Goal: Entertainment & Leisure: Consume media (video, audio)

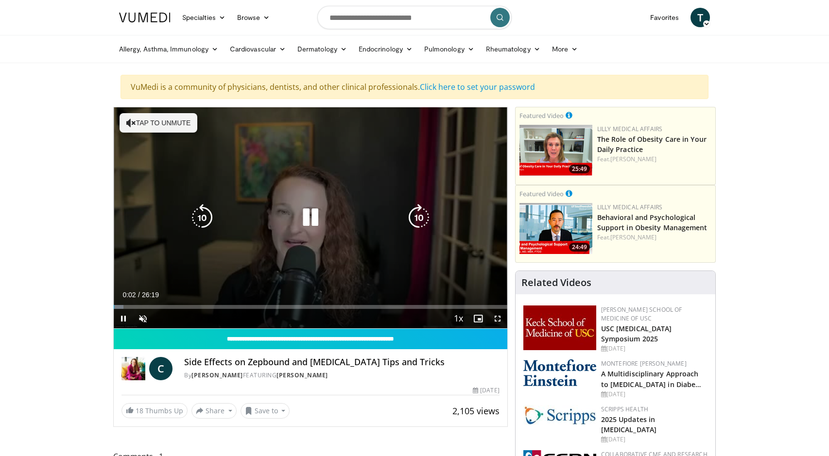
click at [305, 218] on icon "Video Player" at bounding box center [310, 217] width 27 height 27
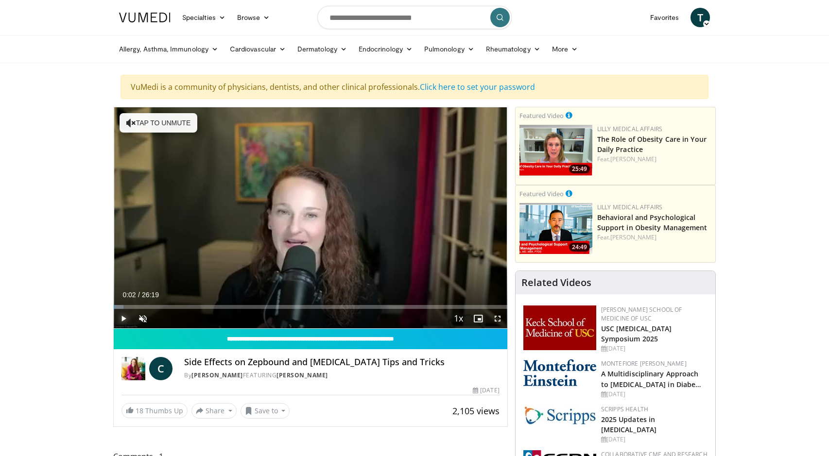
click at [126, 317] on span "Video Player" at bounding box center [123, 318] width 19 height 19
click at [143, 315] on span "Video Player" at bounding box center [142, 318] width 19 height 19
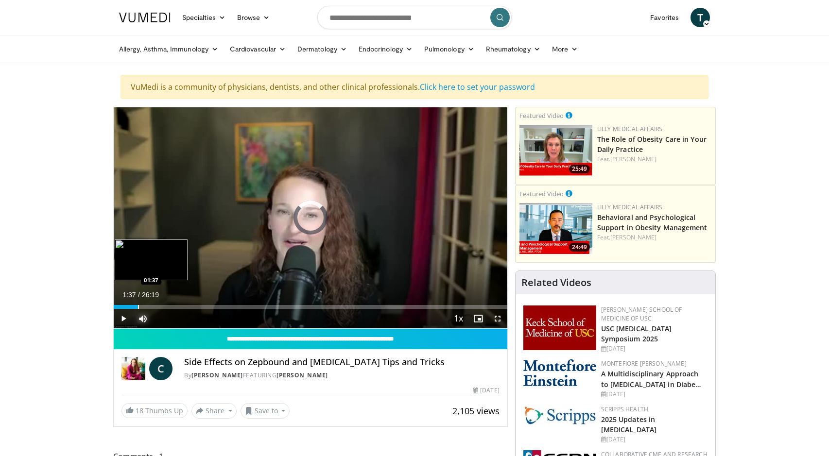
click at [138, 305] on div "Progress Bar" at bounding box center [138, 307] width 1 height 4
click at [152, 306] on div "Progress Bar" at bounding box center [151, 307] width 1 height 4
click at [122, 318] on span "Video Player" at bounding box center [123, 318] width 19 height 19
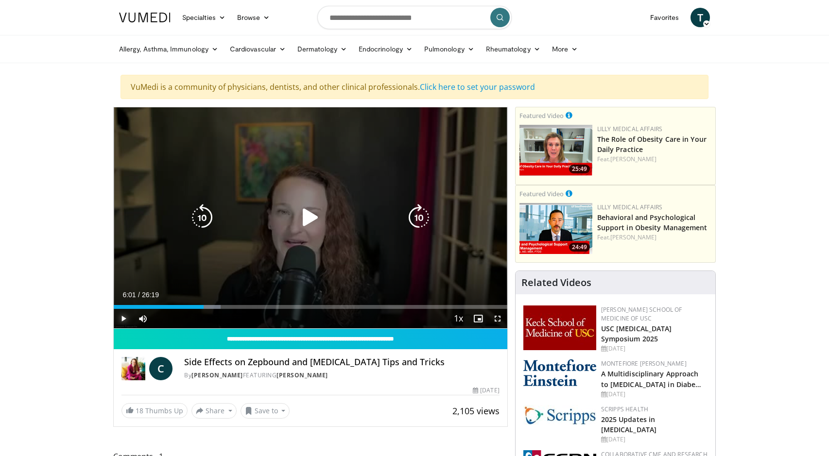
drag, startPoint x: 121, startPoint y: 318, endPoint x: 129, endPoint y: 313, distance: 9.2
click at [121, 317] on span "Video Player" at bounding box center [123, 318] width 19 height 19
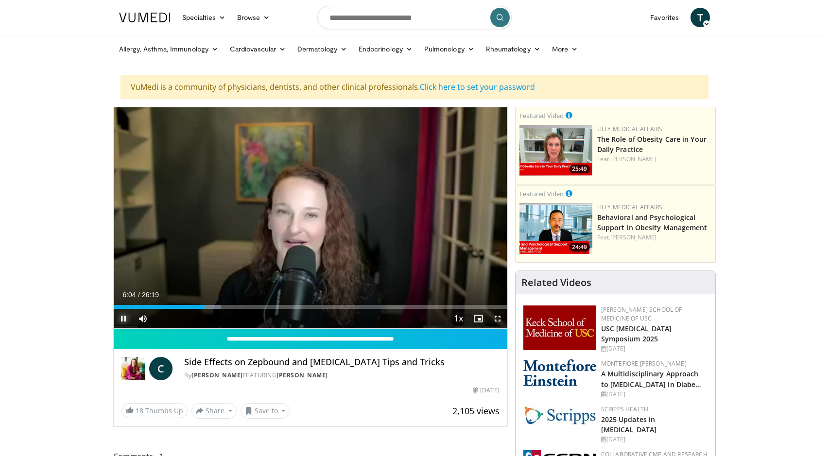
click at [122, 320] on span "Video Player" at bounding box center [123, 318] width 19 height 19
click at [120, 316] on span "Video Player" at bounding box center [123, 318] width 19 height 19
drag, startPoint x: 289, startPoint y: 307, endPoint x: 295, endPoint y: 309, distance: 6.6
click at [0, 0] on div "Progress Bar" at bounding box center [0, 0] width 0 height 0
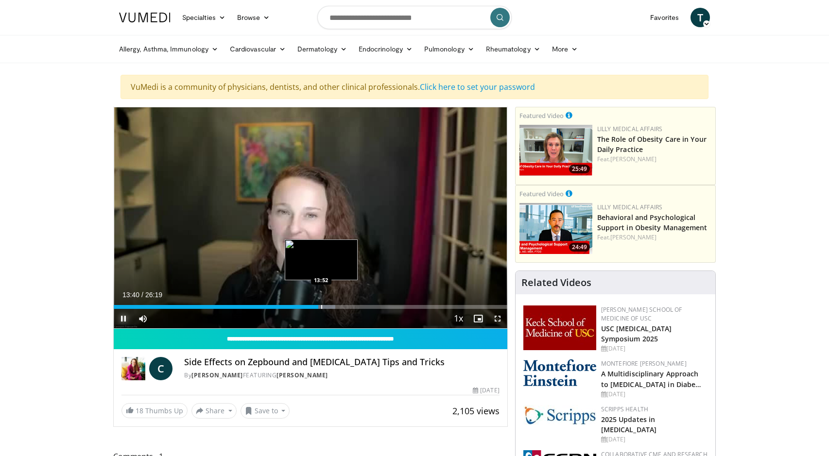
click at [321, 308] on div "Progress Bar" at bounding box center [321, 307] width 1 height 4
click at [326, 308] on div "Progress Bar" at bounding box center [326, 307] width 1 height 4
click at [339, 307] on div "Progress Bar" at bounding box center [339, 307] width 1 height 4
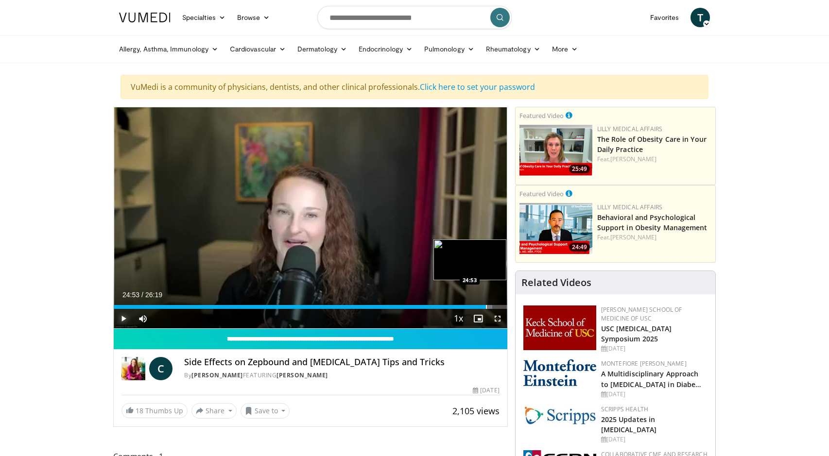
click at [486, 305] on div "Loaded : 96.26% 24:53 24:53" at bounding box center [311, 307] width 394 height 4
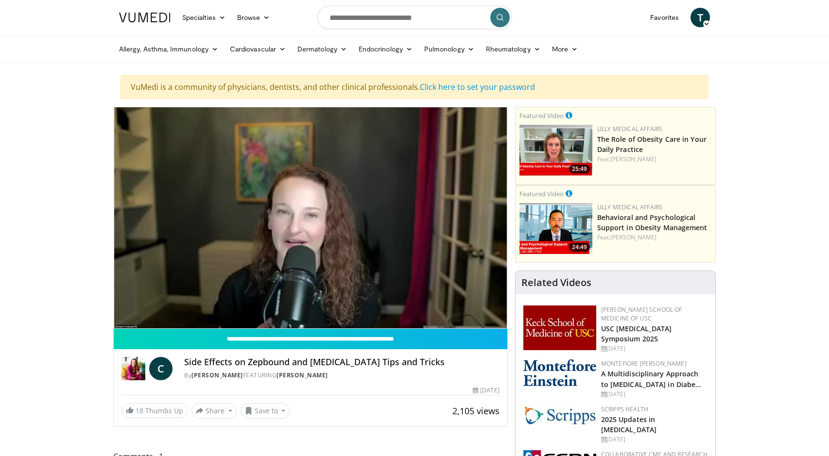
click at [121, 316] on video-js "**********" at bounding box center [311, 218] width 394 height 222
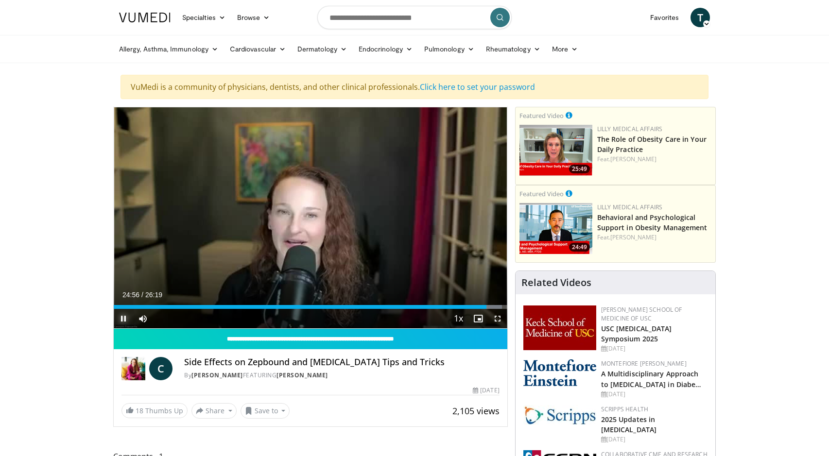
click at [121, 318] on span "Video Player" at bounding box center [123, 318] width 19 height 19
